Goal: Information Seeking & Learning: Check status

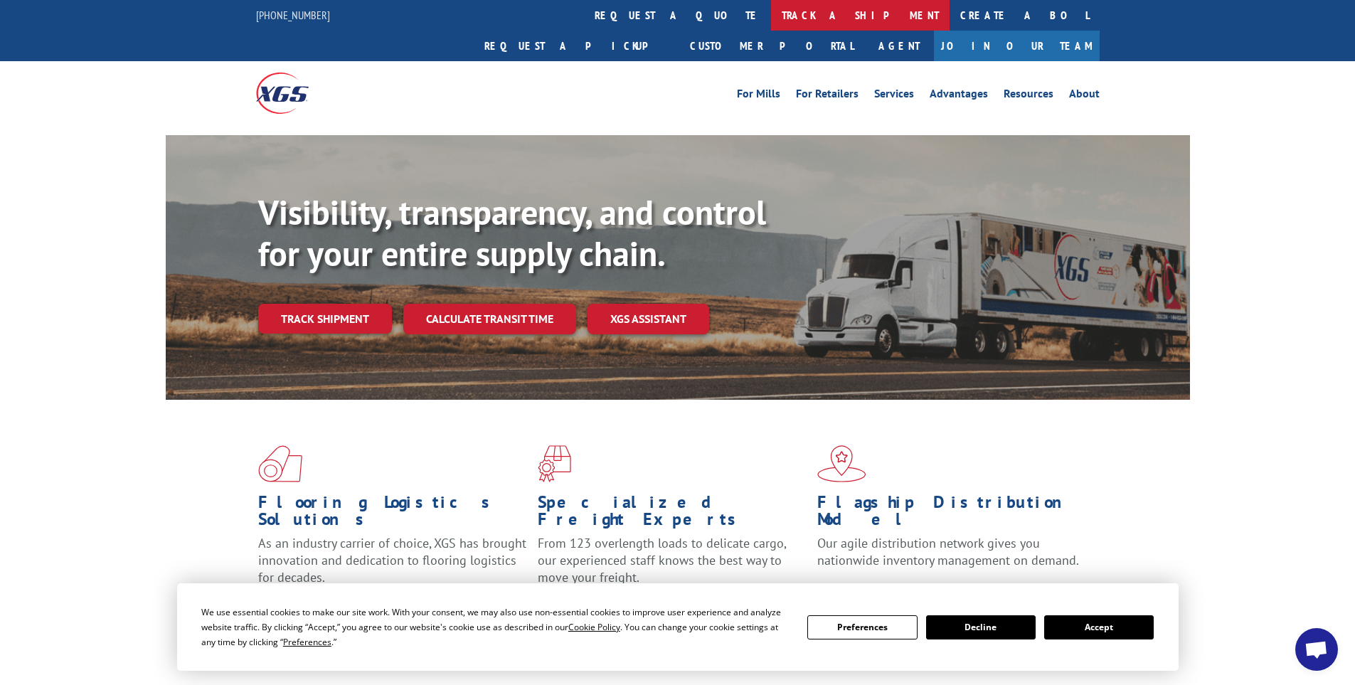
click at [771, 13] on link "track a shipment" at bounding box center [860, 15] width 178 height 31
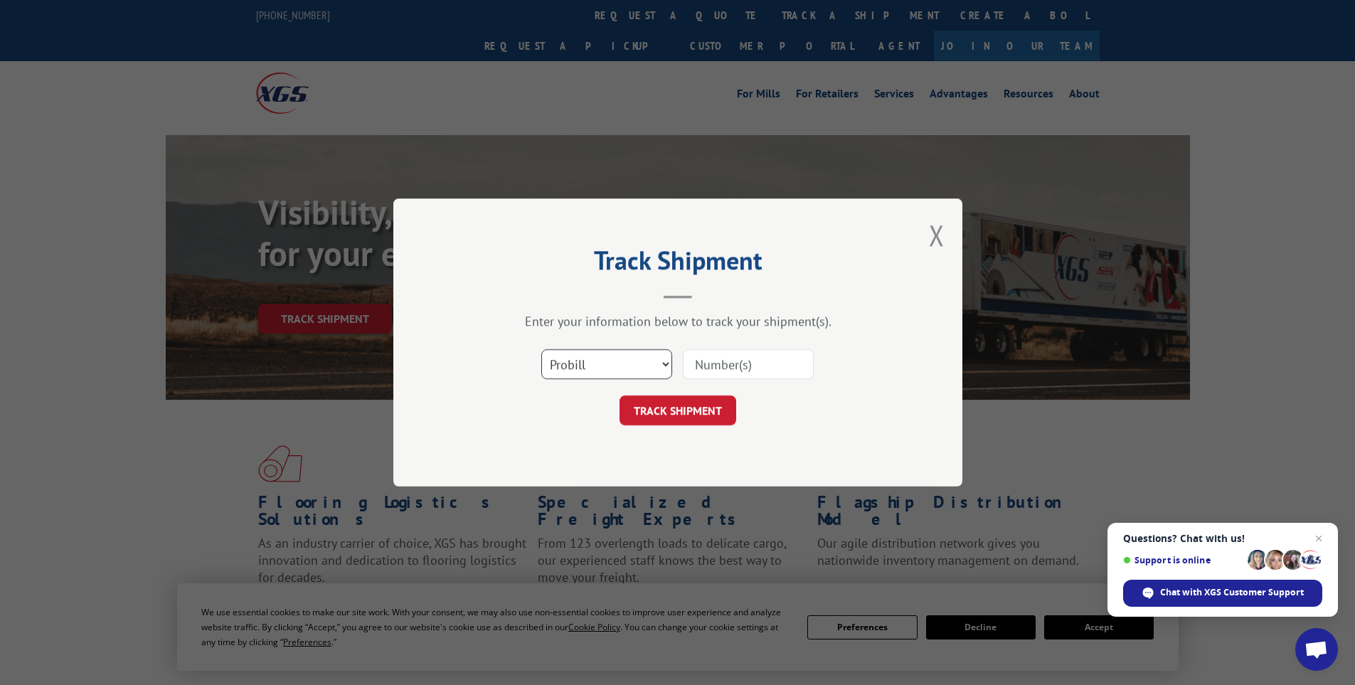
click at [668, 361] on select "Select category... Probill BOL PO" at bounding box center [606, 364] width 131 height 30
select select "bol"
click at [541, 349] on select "Select category... Probill BOL PO" at bounding box center [606, 364] width 131 height 30
click at [695, 364] on input at bounding box center [748, 364] width 131 height 30
paste input "6008046"
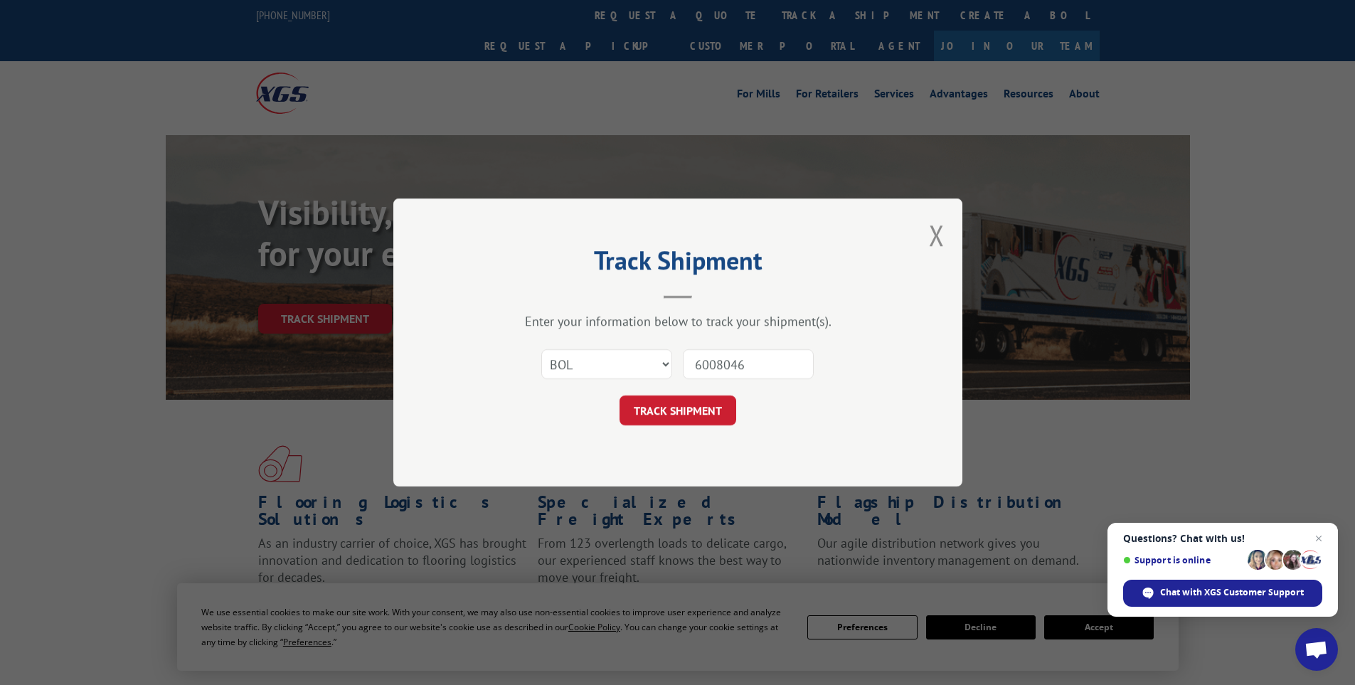
type input "6008046"
click at [619, 395] on button "TRACK SHIPMENT" at bounding box center [677, 410] width 117 height 30
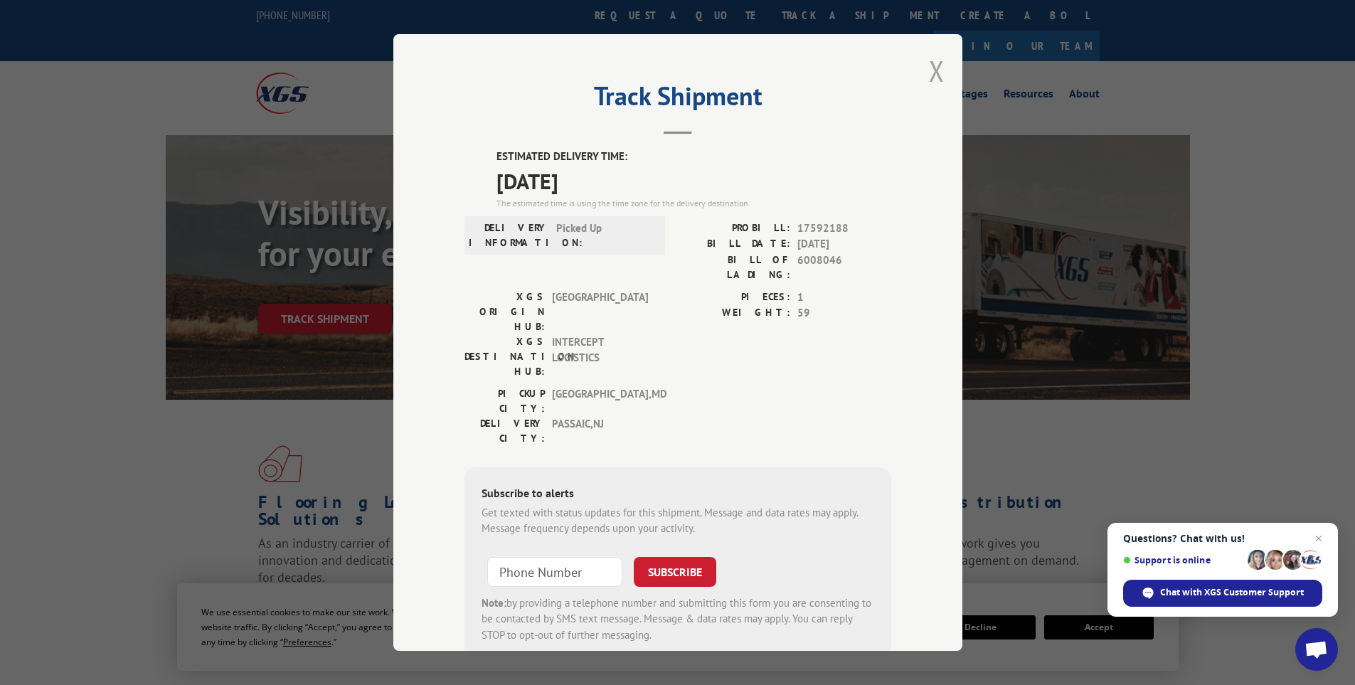
click at [937, 66] on button "Close modal" at bounding box center [937, 71] width 16 height 38
